Goal: Find specific page/section: Find specific page/section

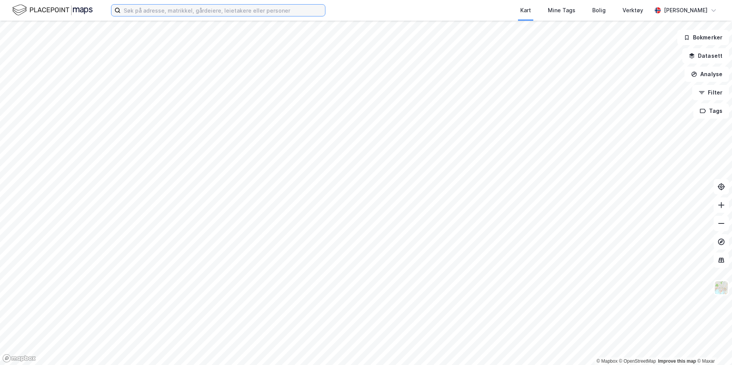
click at [194, 11] on input at bounding box center [223, 10] width 204 height 11
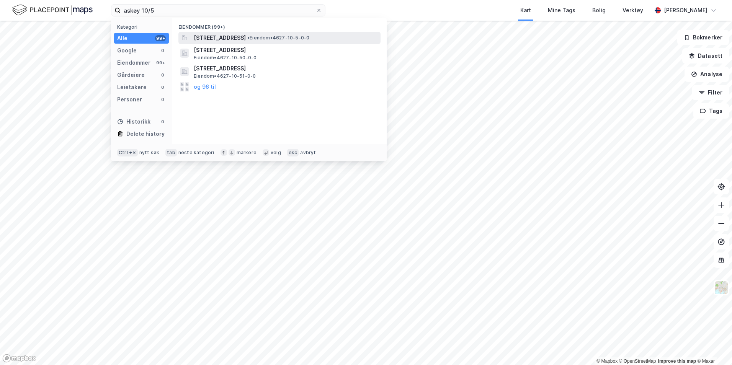
click at [246, 38] on span "[STREET_ADDRESS]" at bounding box center [220, 37] width 52 height 9
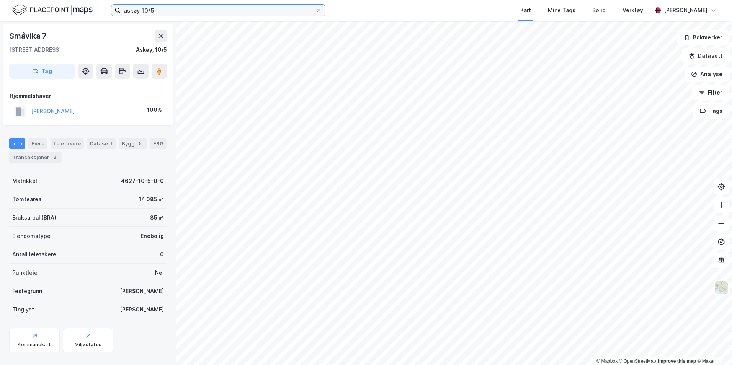
click at [217, 8] on input "askøy 10/5" at bounding box center [218, 10] width 195 height 11
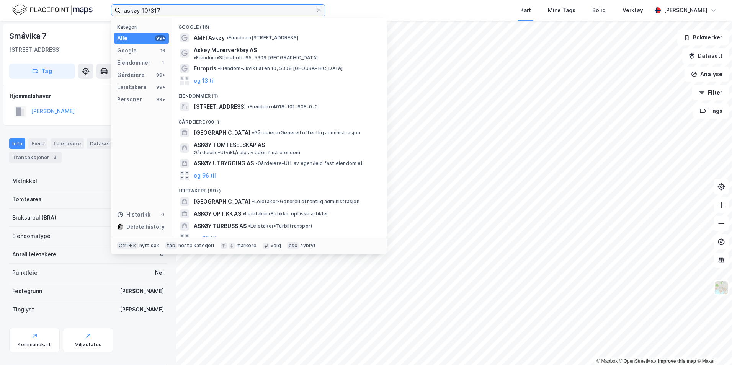
type input "askøy 10/317"
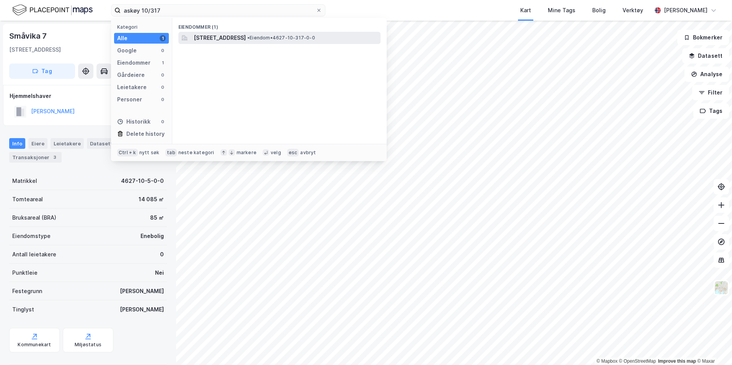
click at [246, 41] on span "[STREET_ADDRESS]" at bounding box center [220, 37] width 52 height 9
